Goal: Check status: Check status

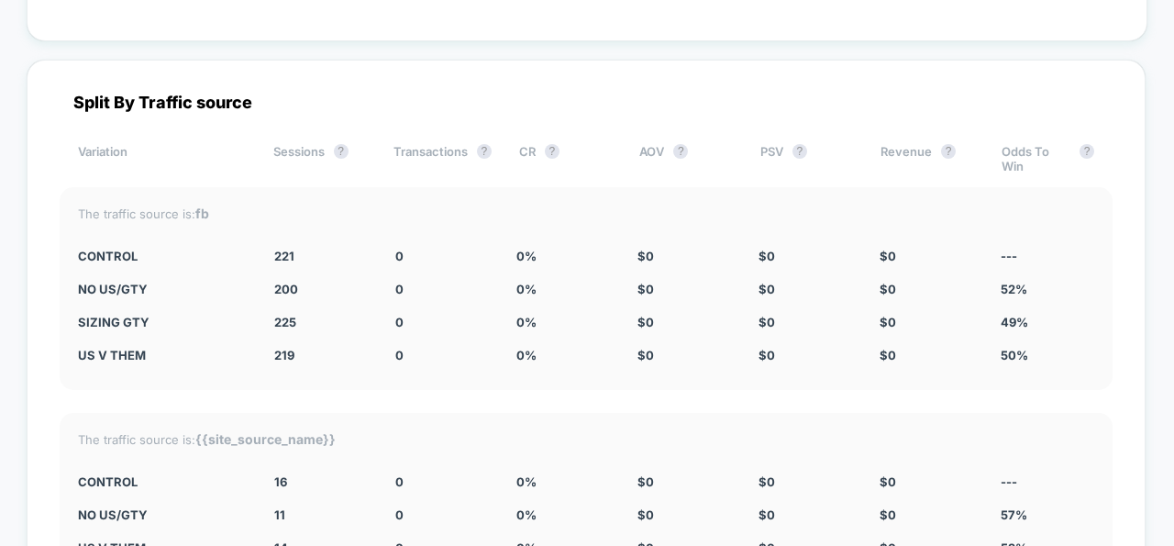
scroll to position [3697, 0]
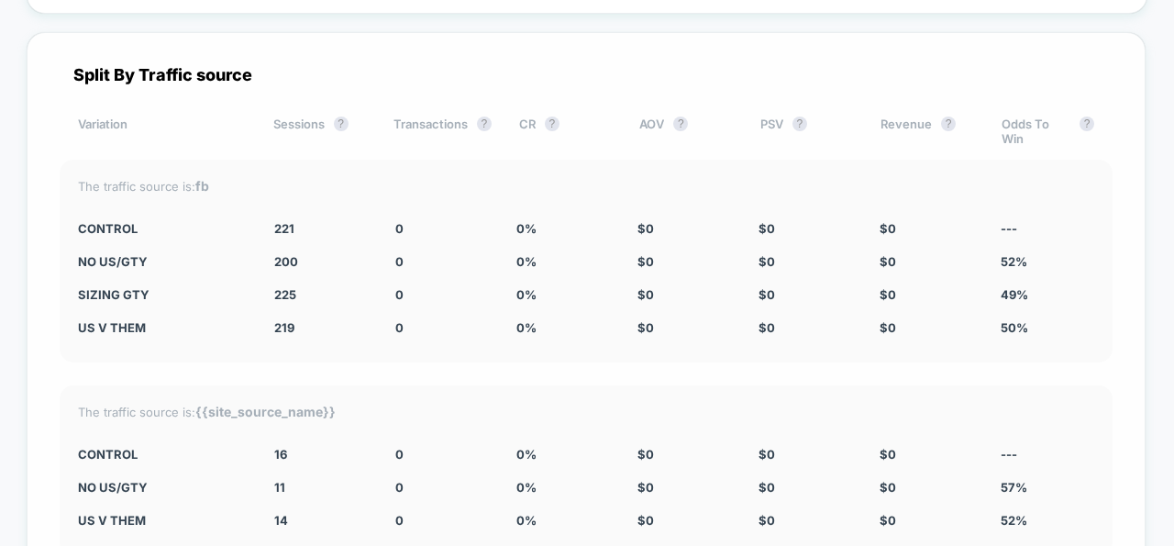
click at [601, 58] on div "Split By Traffic source Variation Sessions ? Transactions ? CR ? AOV ? PSV ? Re…" at bounding box center [586, 375] width 1119 height 686
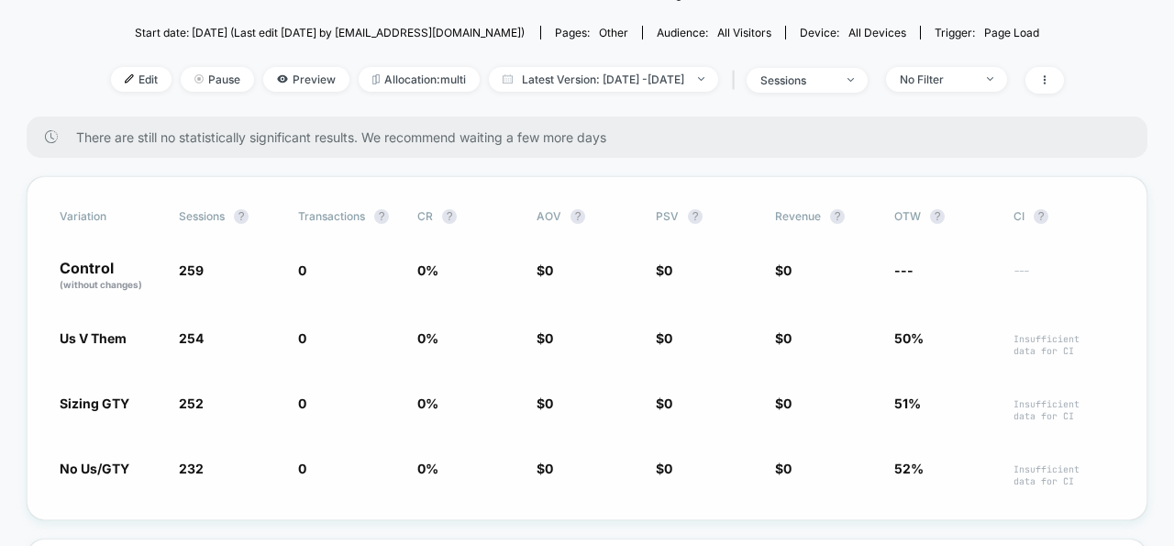
scroll to position [0, 0]
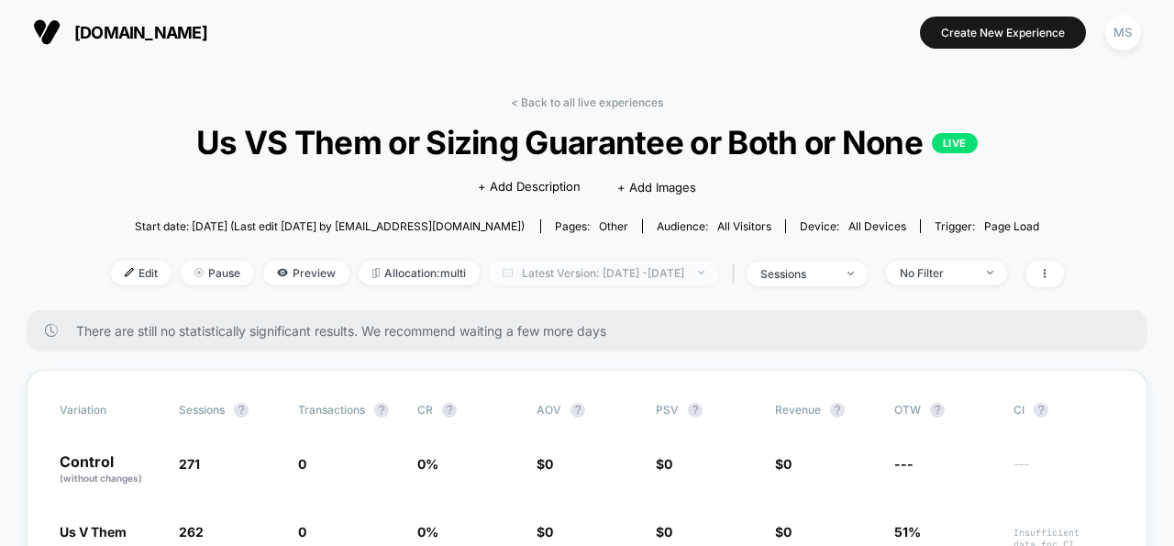
click at [718, 271] on span "Latest Version: Oct 6, 2025 - Oct 7, 2025" at bounding box center [603, 272] width 229 height 25
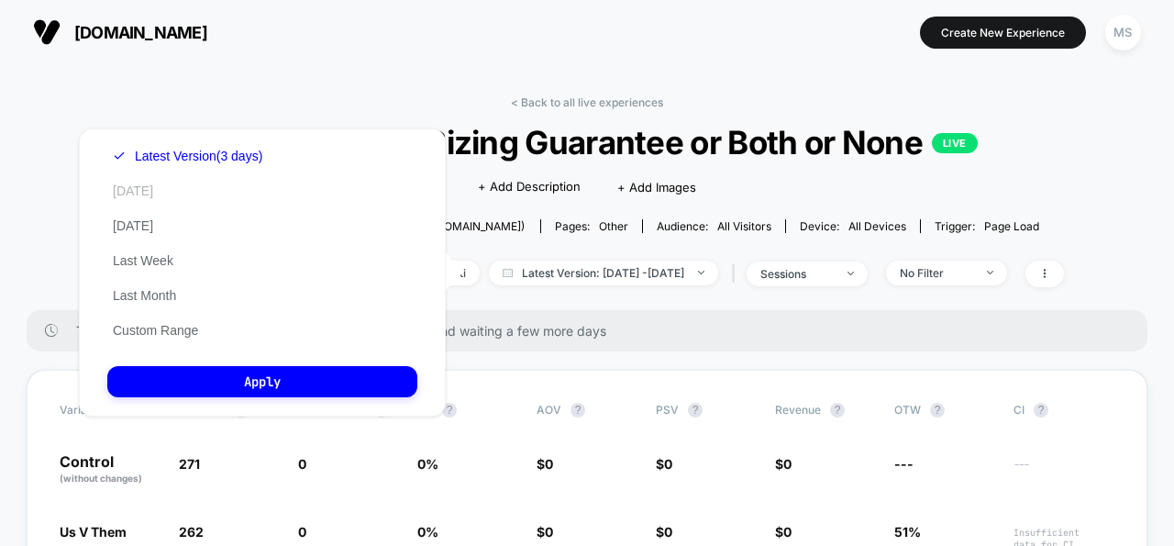
click at [139, 192] on button "Today" at bounding box center [132, 191] width 51 height 17
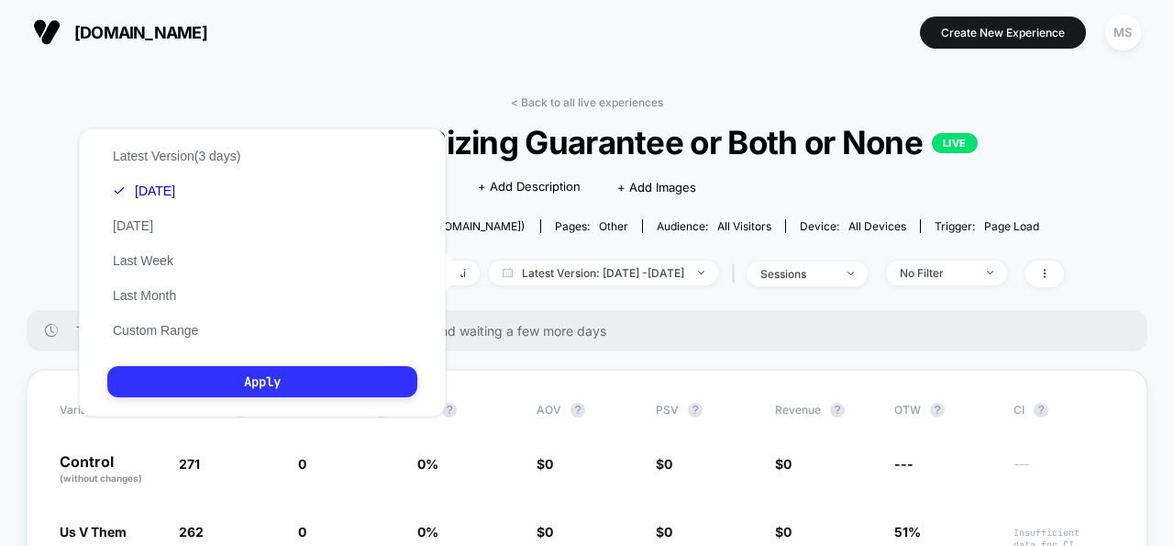
click at [318, 392] on button "Apply" at bounding box center [262, 381] width 310 height 31
